Goal: Answer question/provide support: Share knowledge or assist other users

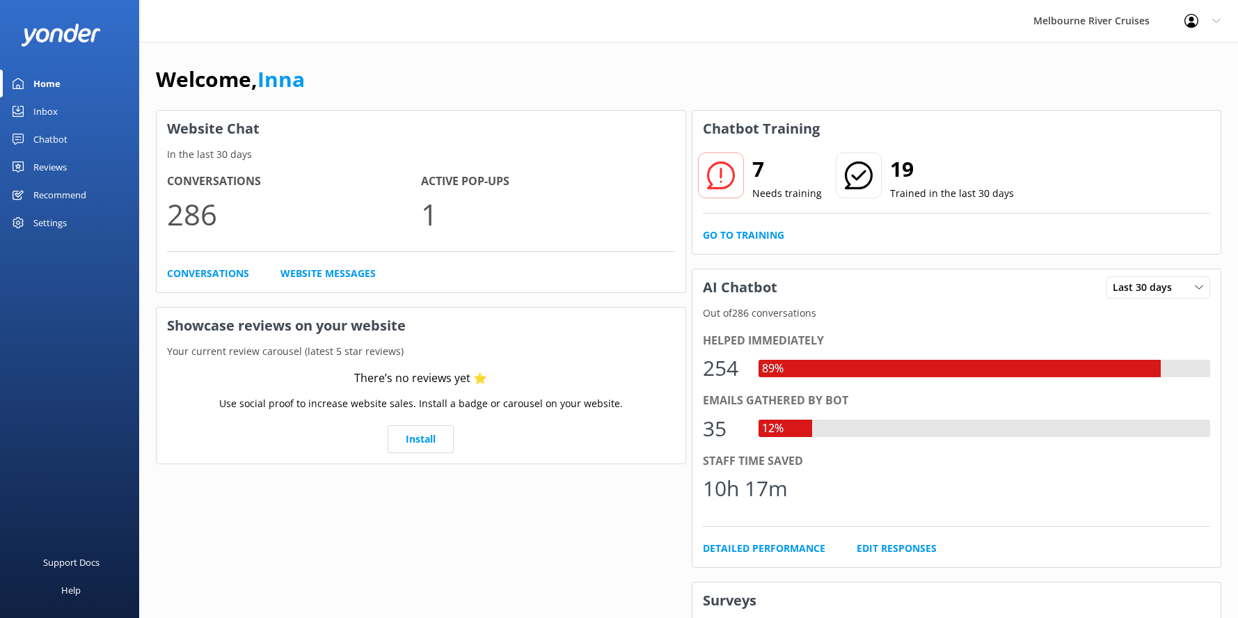
click at [42, 112] on div "Inbox" at bounding box center [45, 111] width 24 height 28
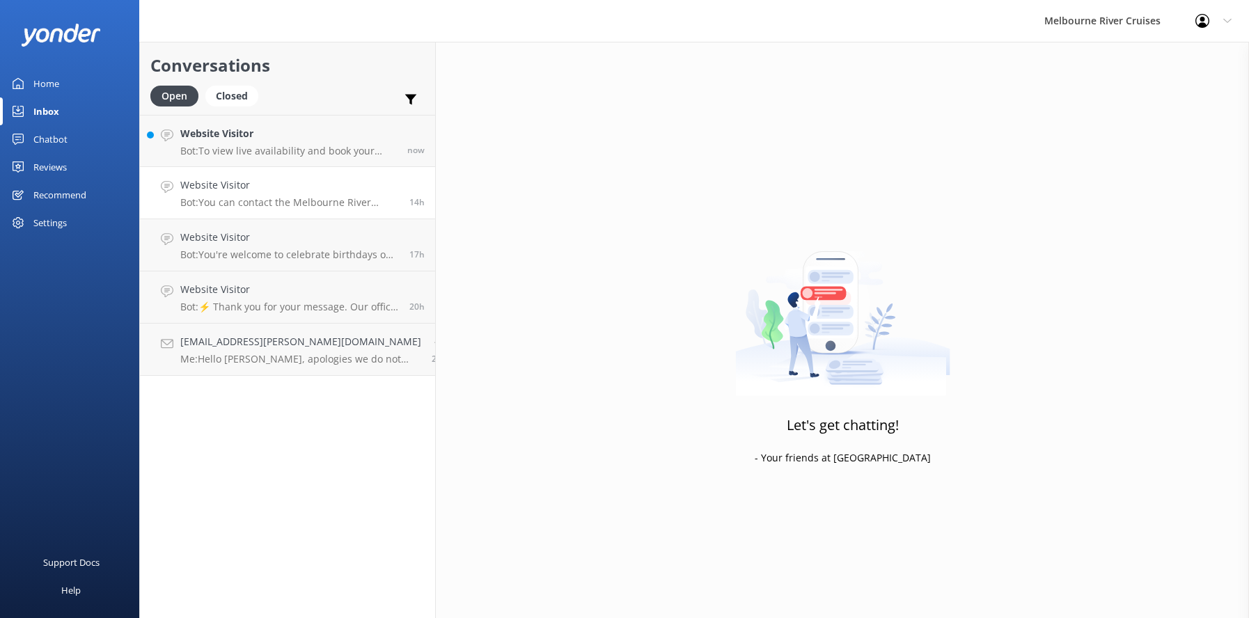
click at [202, 195] on div "Website Visitor Bot: You can contact the Melbourne River Cruises team by emaili…" at bounding box center [289, 192] width 219 height 31
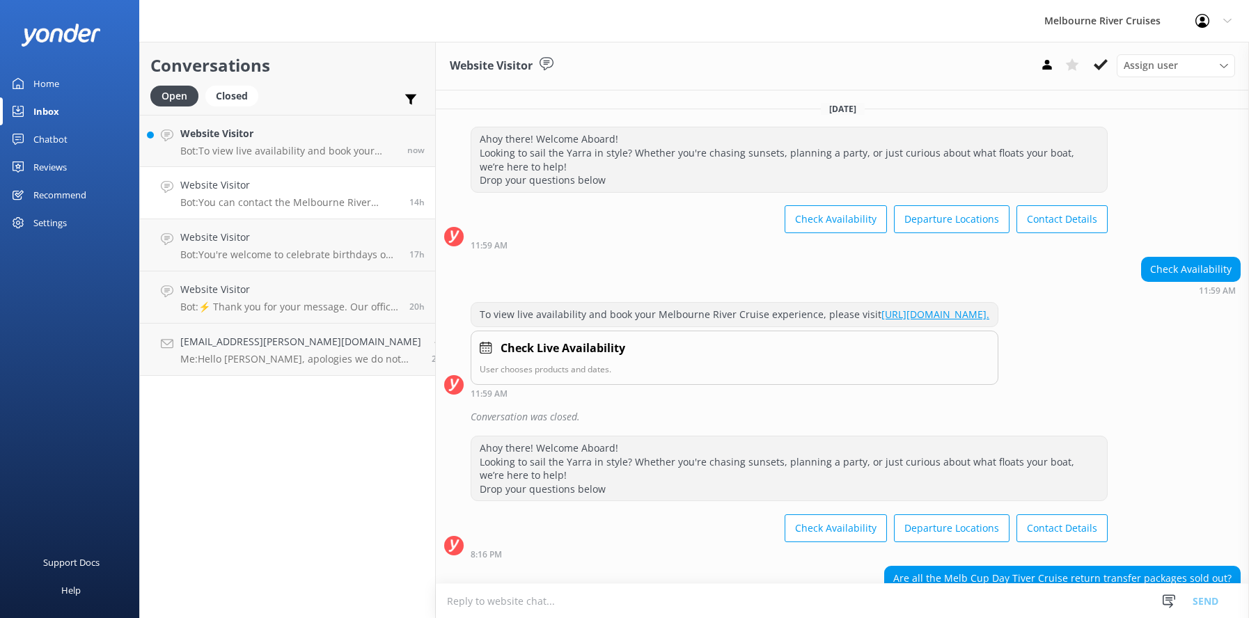
scroll to position [239, 0]
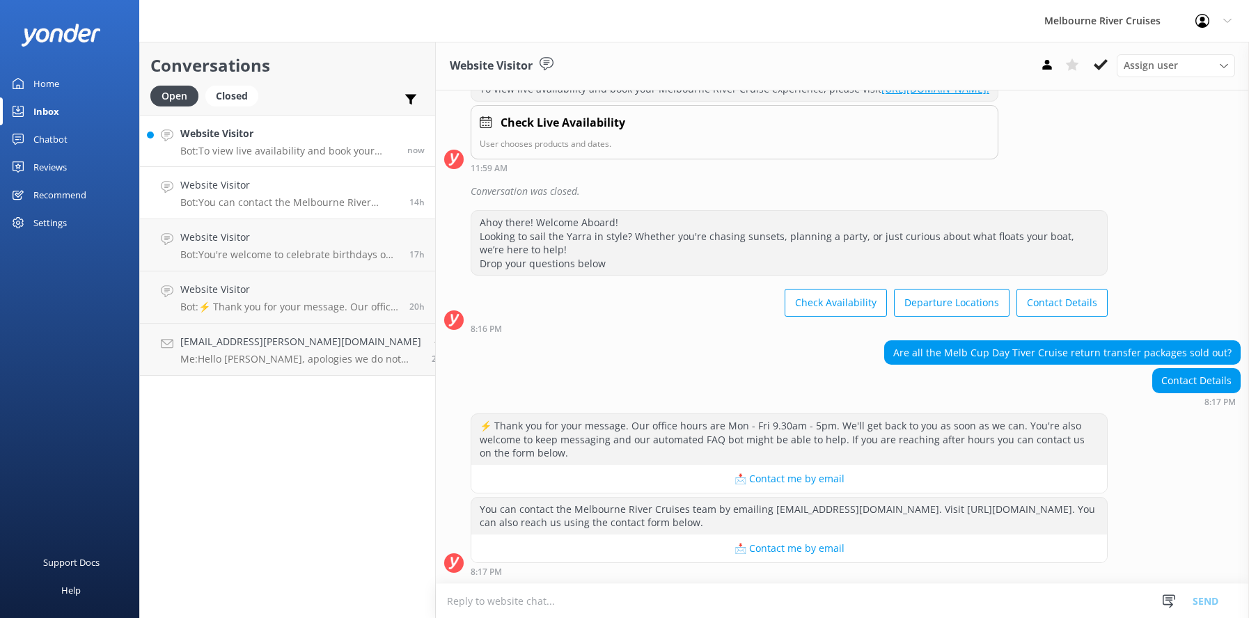
click at [212, 145] on p "Bot: To view live availability and book your Melbourne River Cruise experience,…" at bounding box center [288, 151] width 216 height 13
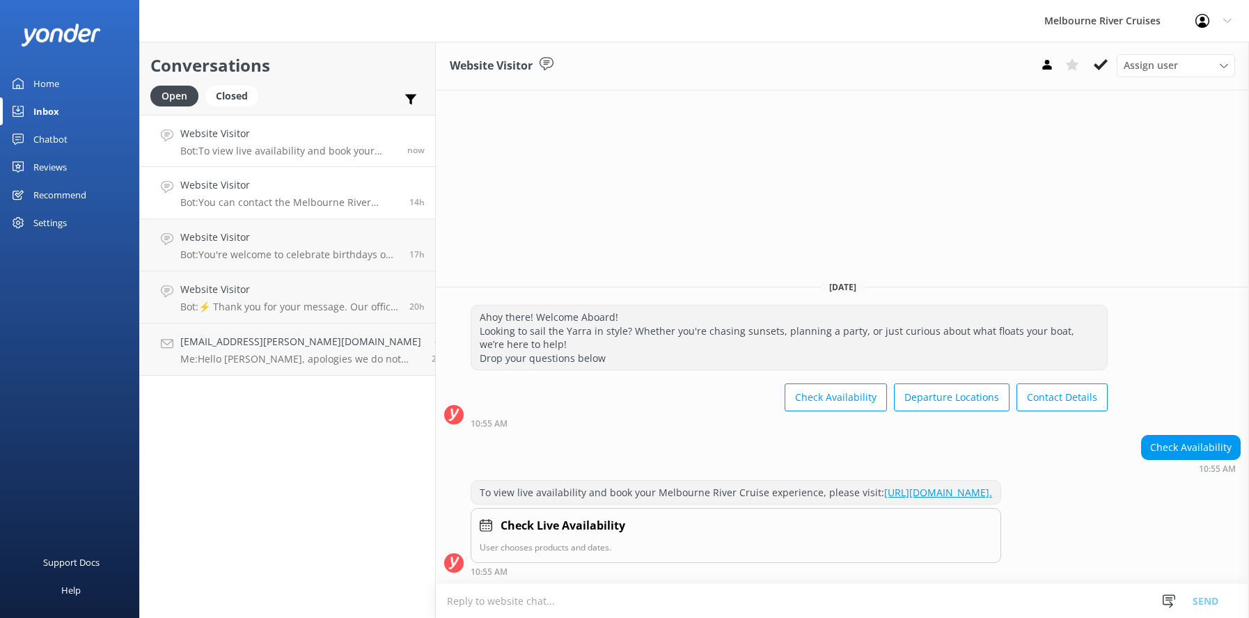
drag, startPoint x: 222, startPoint y: 195, endPoint x: 221, endPoint y: 177, distance: 17.4
click at [222, 194] on div "Website Visitor Bot: You can contact the Melbourne River Cruises team by emaili…" at bounding box center [289, 192] width 219 height 31
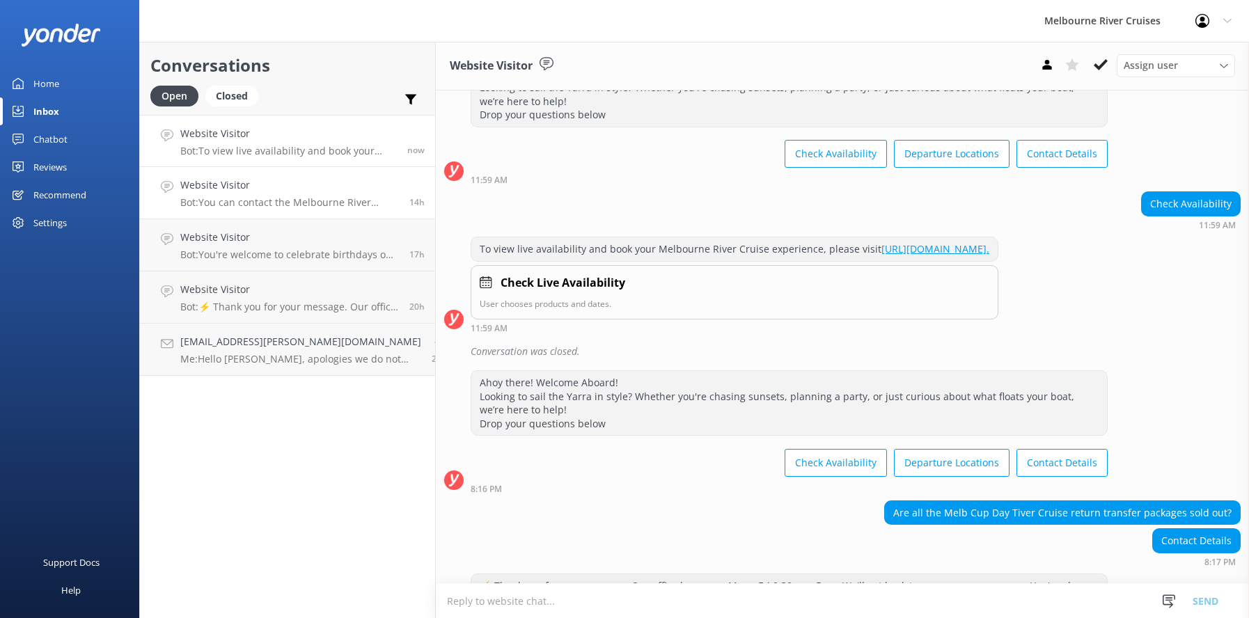
click at [216, 147] on p "Bot: To view live availability and book your Melbourne River Cruise experience,…" at bounding box center [288, 151] width 216 height 13
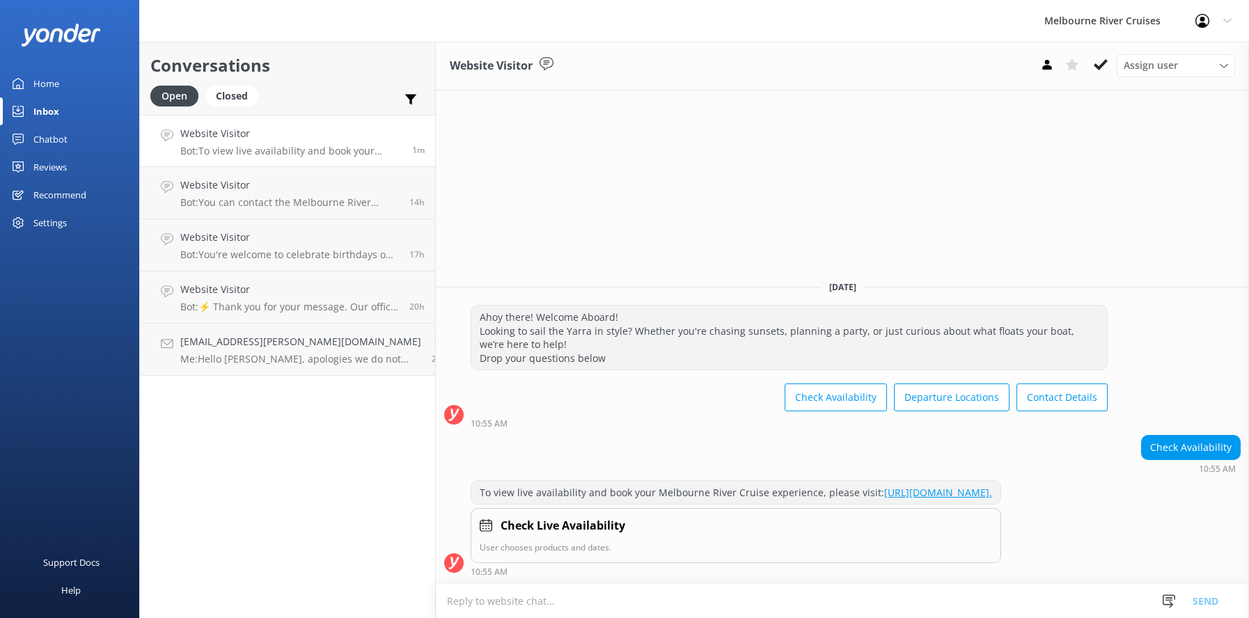
click at [46, 107] on div "Inbox" at bounding box center [46, 111] width 26 height 28
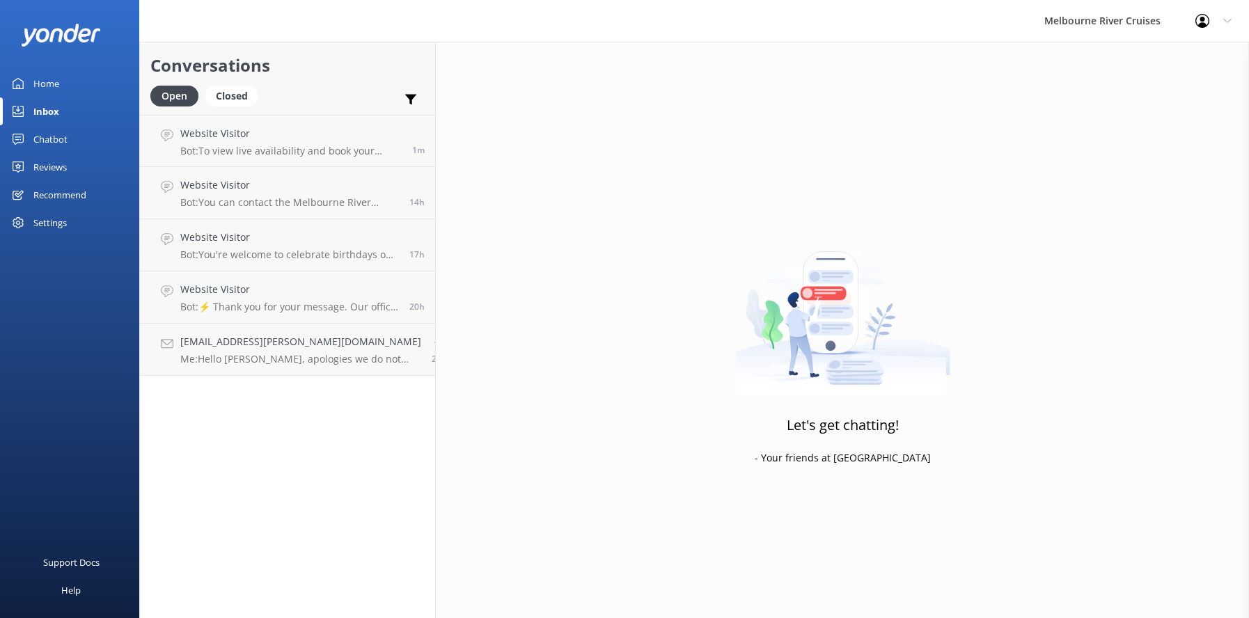
click at [40, 83] on div "Home" at bounding box center [46, 84] width 26 height 28
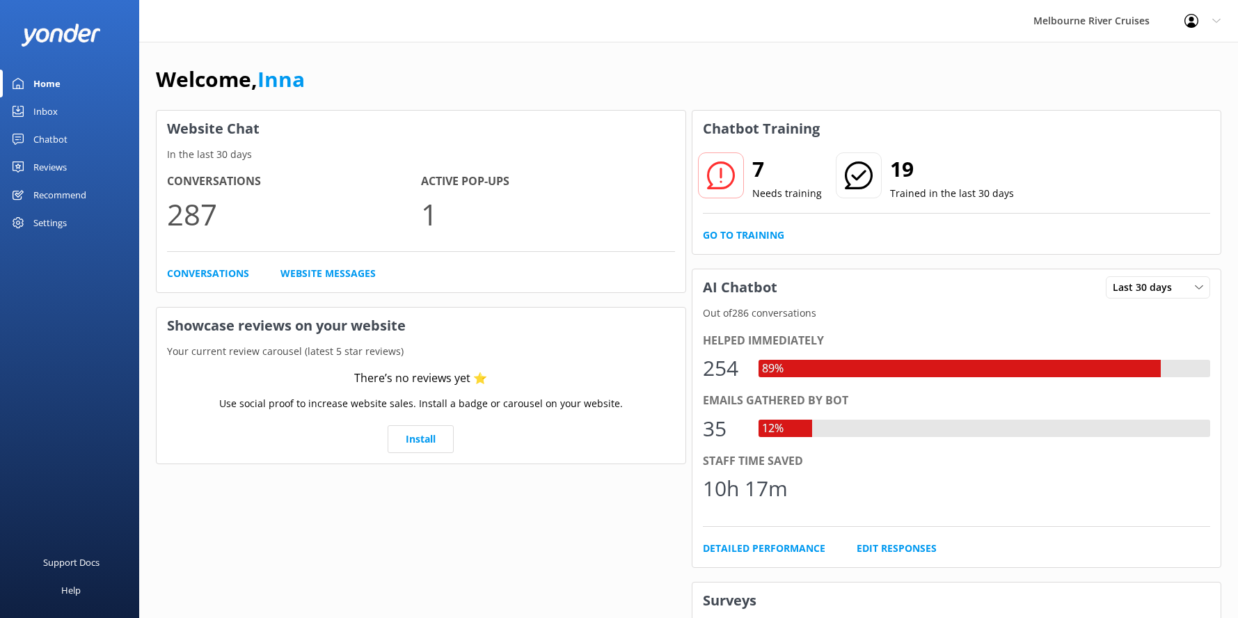
click at [40, 144] on div "Chatbot" at bounding box center [50, 139] width 34 height 28
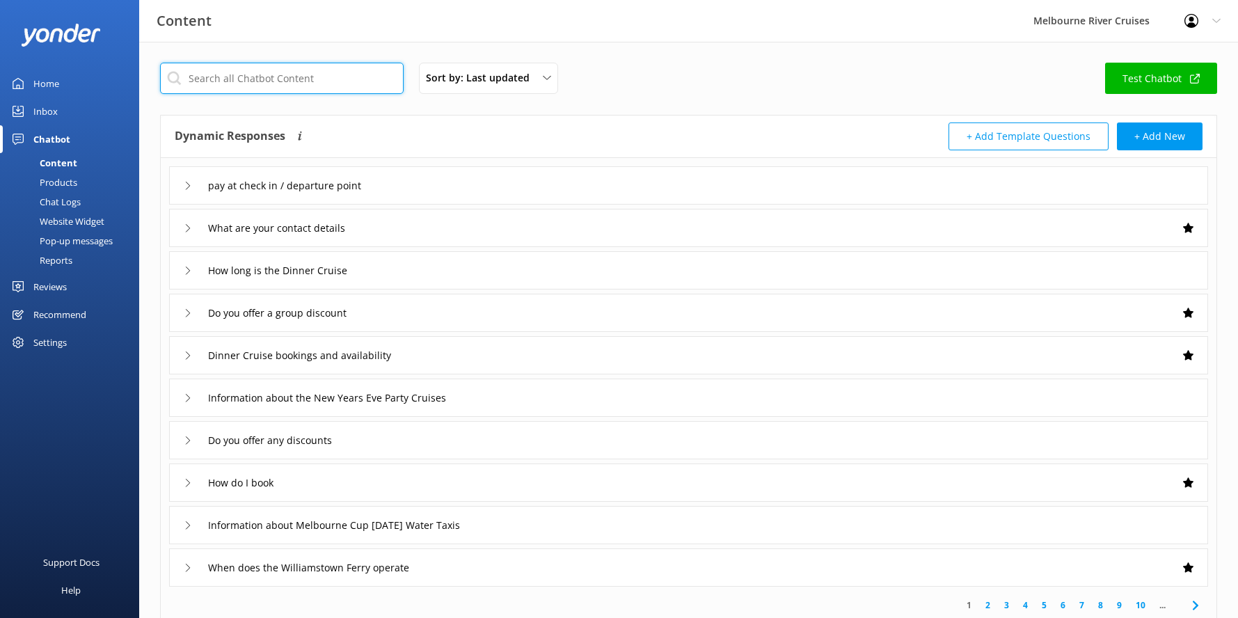
click at [207, 79] on input "text" at bounding box center [282, 78] width 244 height 31
type input "wheelchair"
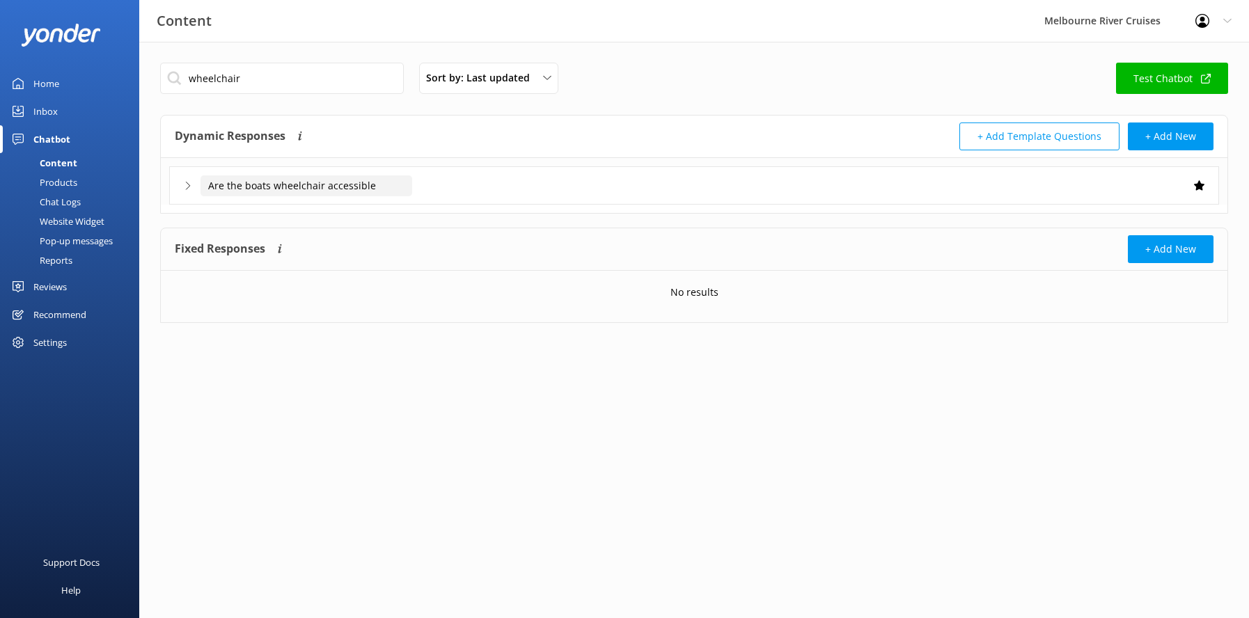
click at [243, 187] on input "Are the boats wheelchair accessible" at bounding box center [306, 185] width 212 height 21
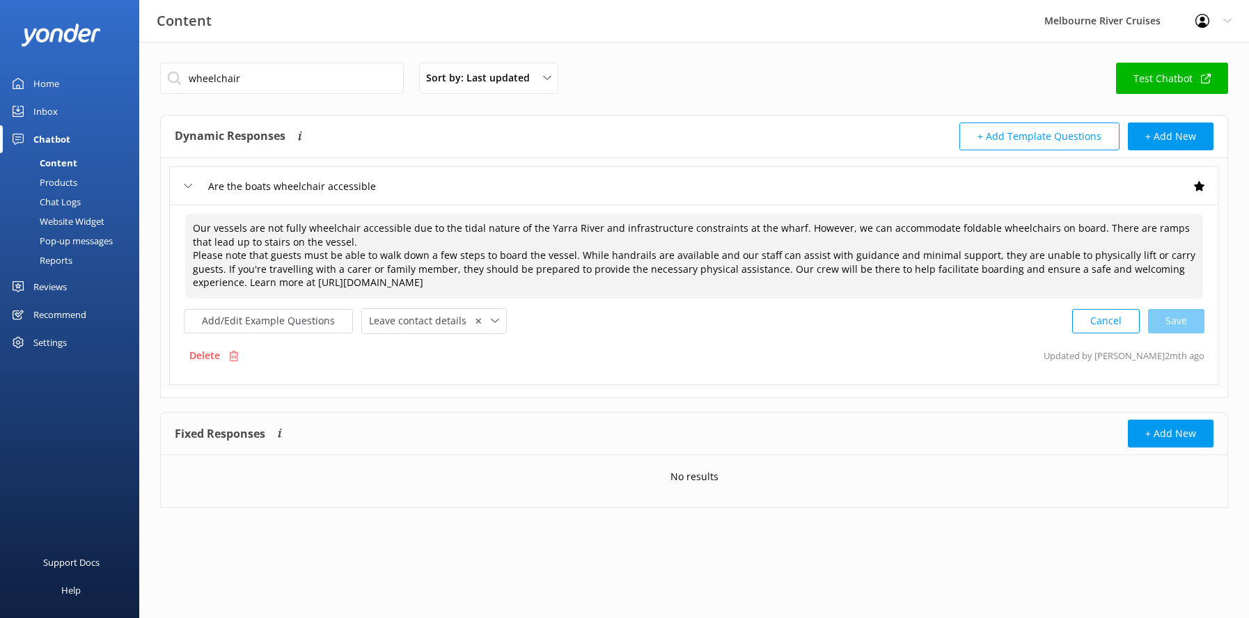
drag, startPoint x: 193, startPoint y: 226, endPoint x: 609, endPoint y: 279, distance: 419.6
click at [609, 279] on textarea "Our vessels are not fully wheelchair accessible due to the tidal nature of the …" at bounding box center [694, 256] width 1018 height 85
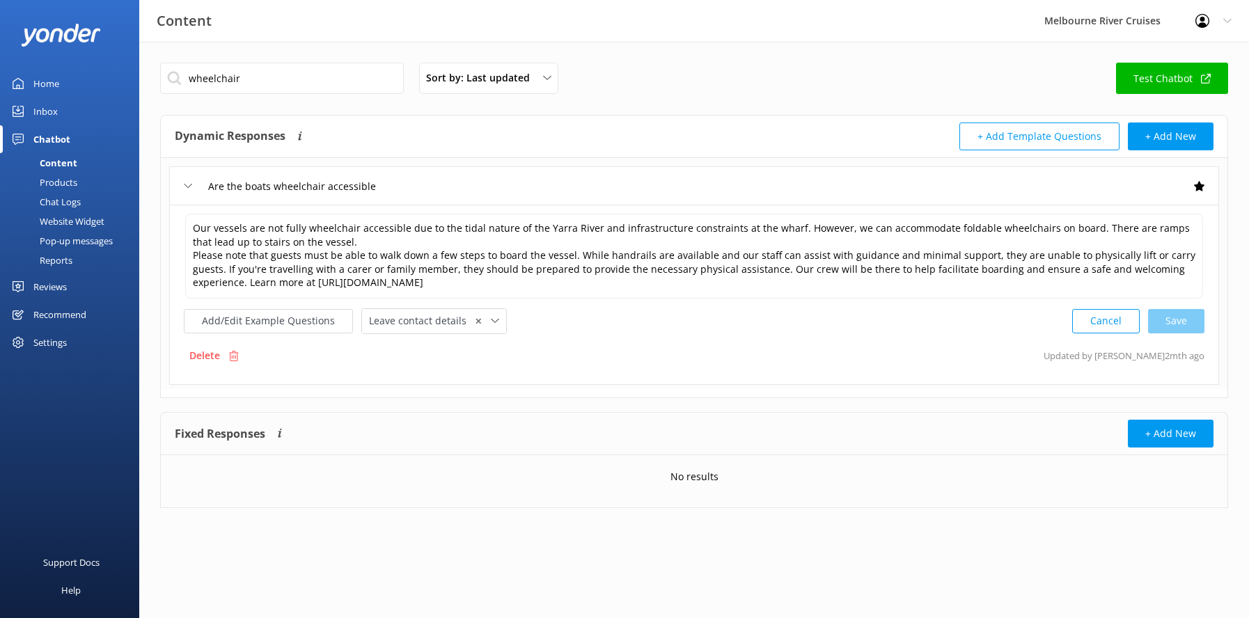
click at [507, 130] on div "Dynamic Responses Dynamic responses rely on the Large Language Model to create …" at bounding box center [434, 137] width 519 height 28
click at [46, 108] on div "Inbox" at bounding box center [45, 111] width 24 height 28
